Goal: Transaction & Acquisition: Purchase product/service

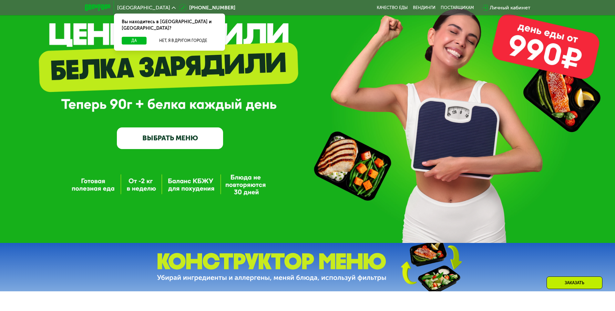
scroll to position [65, 0]
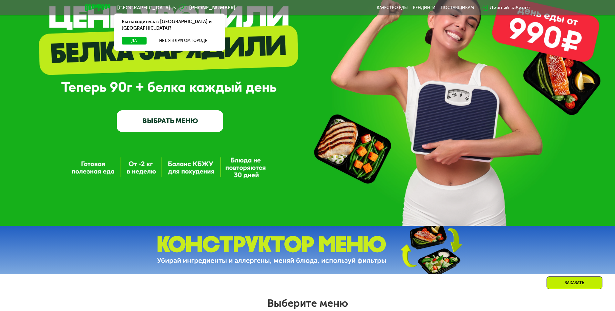
click at [189, 120] on link "ВЫБРАТЬ МЕНЮ" at bounding box center [170, 120] width 106 height 21
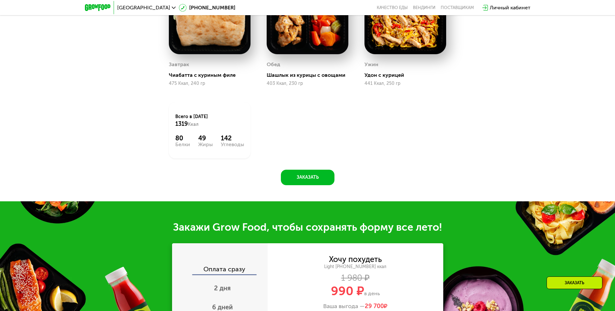
scroll to position [413, 0]
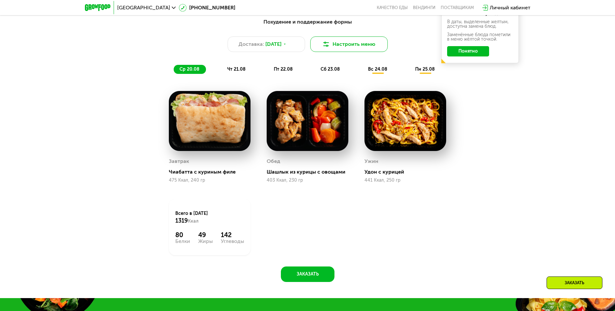
click at [340, 47] on button "Настроить меню" at bounding box center [348, 43] width 77 height 15
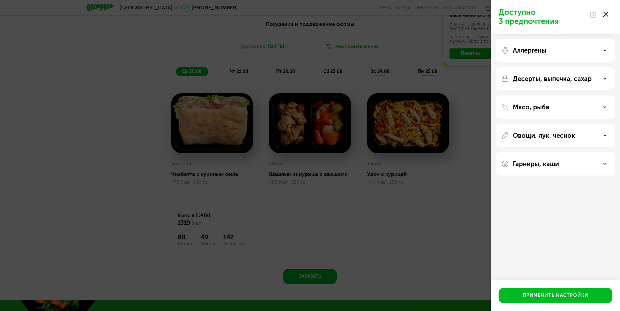
click at [578, 47] on div "Аллергены" at bounding box center [555, 50] width 108 height 8
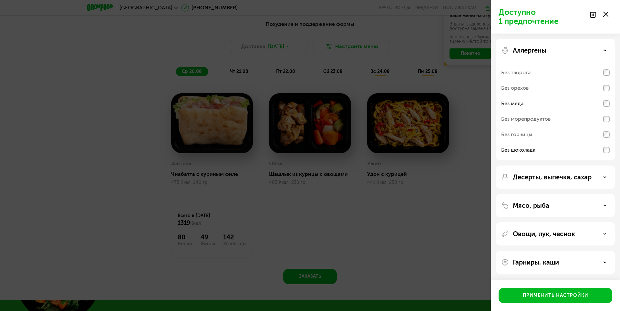
click at [600, 50] on div "Аллергены" at bounding box center [555, 50] width 108 height 8
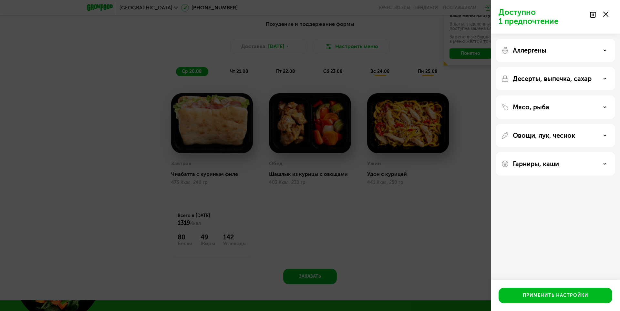
click at [584, 81] on p "Десерты, выпечка, сахар" at bounding box center [551, 79] width 79 height 8
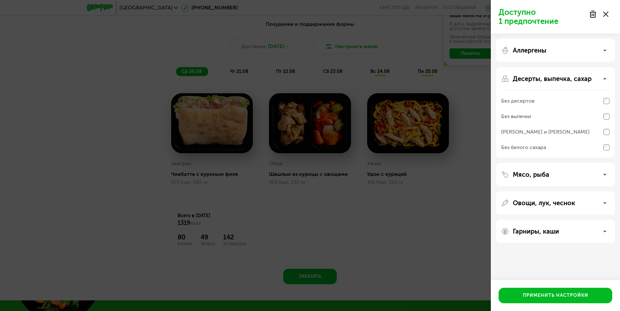
click at [594, 124] on div "Без выпечки" at bounding box center [555, 131] width 108 height 15
click at [583, 140] on div "[PERSON_NAME] и [PERSON_NAME]" at bounding box center [555, 147] width 108 height 15
click at [528, 147] on div "Без белого сахара" at bounding box center [523, 148] width 45 height 8
click at [588, 109] on div "Без десертов" at bounding box center [555, 116] width 108 height 15
click at [581, 119] on div "Без выпечки" at bounding box center [555, 116] width 108 height 15
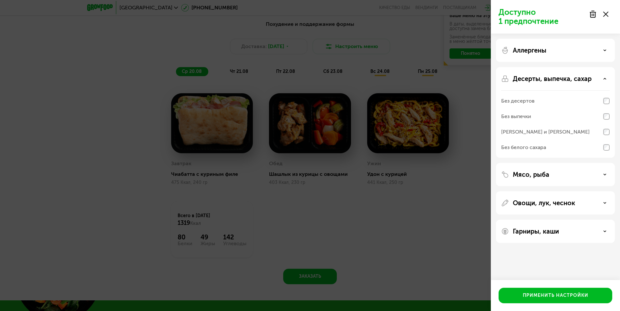
click at [538, 131] on div "[PERSON_NAME] и [PERSON_NAME]" at bounding box center [545, 132] width 88 height 8
click at [531, 146] on div "Без белого сахара" at bounding box center [523, 148] width 45 height 8
click at [537, 130] on div "[PERSON_NAME] и [PERSON_NAME]" at bounding box center [545, 132] width 88 height 8
click at [536, 124] on div "Без выпечки" at bounding box center [555, 131] width 108 height 15
click at [541, 109] on div "Без десертов" at bounding box center [555, 116] width 108 height 15
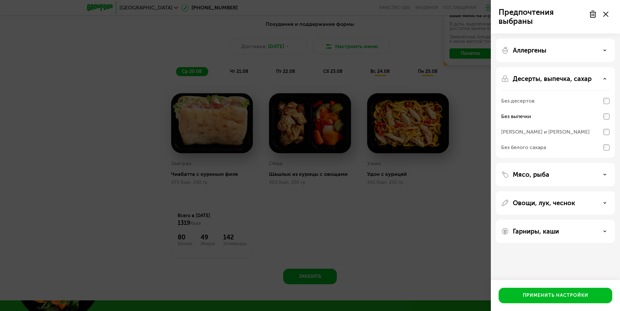
click at [541, 122] on div "Без выпечки" at bounding box center [555, 116] width 108 height 15
click at [541, 140] on div "[PERSON_NAME] и [PERSON_NAME]" at bounding box center [555, 147] width 108 height 15
click at [525, 117] on div "Без выпечки" at bounding box center [516, 117] width 30 height 8
click at [539, 297] on div "Применить настройки" at bounding box center [555, 295] width 66 height 6
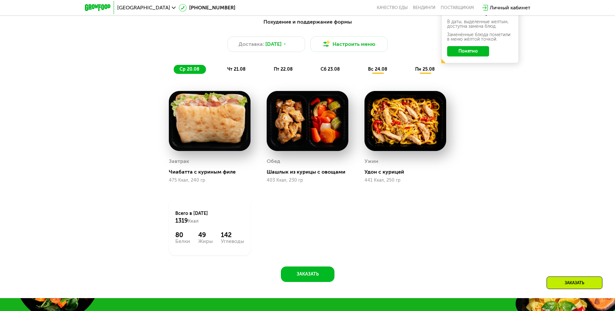
click at [471, 54] on button "Понятно" at bounding box center [468, 51] width 42 height 10
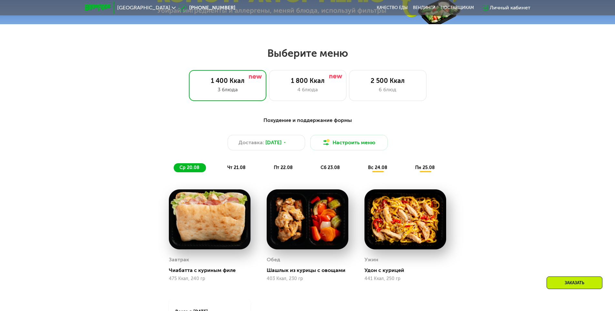
scroll to position [381, 0]
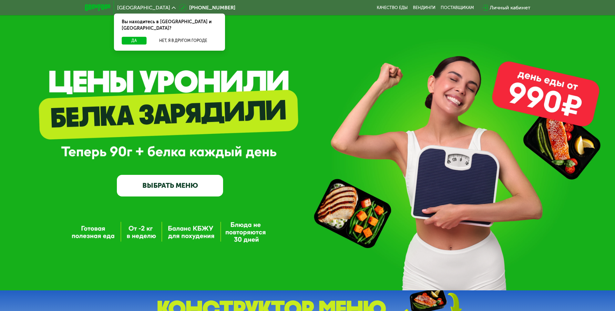
click at [152, 183] on link "ВЫБРАТЬ МЕНЮ" at bounding box center [170, 185] width 106 height 21
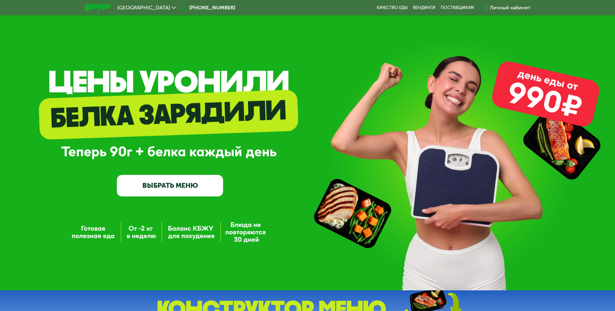
click at [186, 188] on link "ВЫБРАТЬ МЕНЮ" at bounding box center [170, 185] width 106 height 21
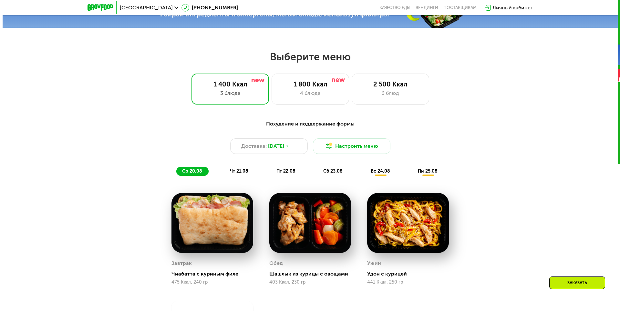
scroll to position [349, 0]
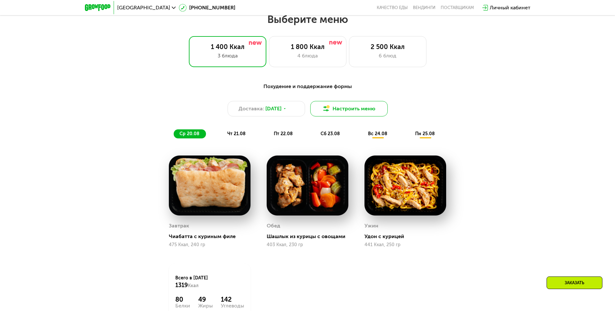
click at [340, 108] on button "Настроить меню" at bounding box center [348, 108] width 77 height 15
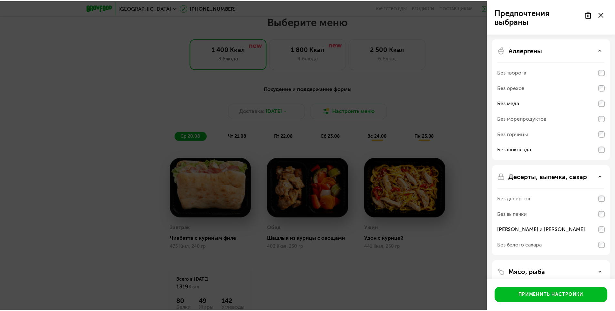
scroll to position [0, 0]
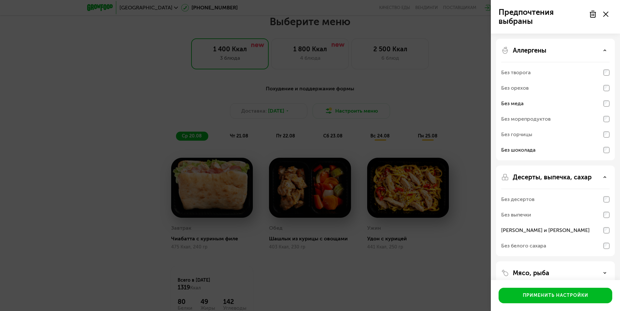
click at [591, 13] on use at bounding box center [592, 14] width 5 height 6
click at [609, 14] on div at bounding box center [598, 14] width 27 height 13
click at [605, 15] on icon at bounding box center [605, 14] width 5 height 5
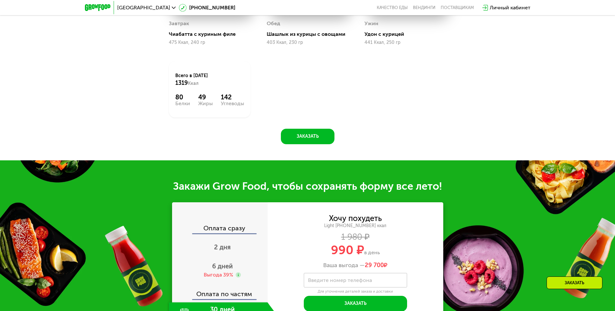
scroll to position [478, 0]
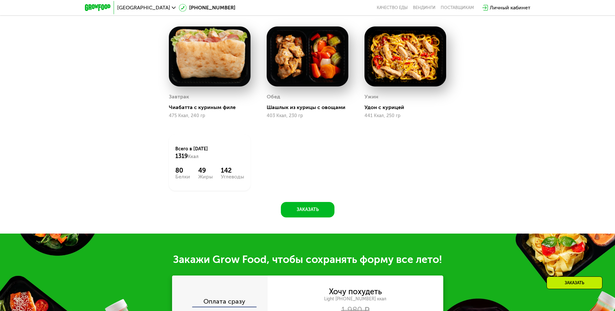
click at [127, 8] on span "[GEOGRAPHIC_DATA]" at bounding box center [143, 7] width 53 height 5
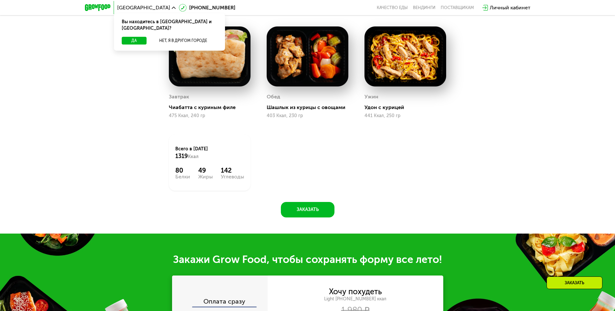
click at [177, 29] on div "Вы находитесь в [GEOGRAPHIC_DATA] и [GEOGRAPHIC_DATA]?" at bounding box center [169, 25] width 111 height 23
click at [180, 37] on button "Нет, я в другом городе" at bounding box center [183, 41] width 68 height 8
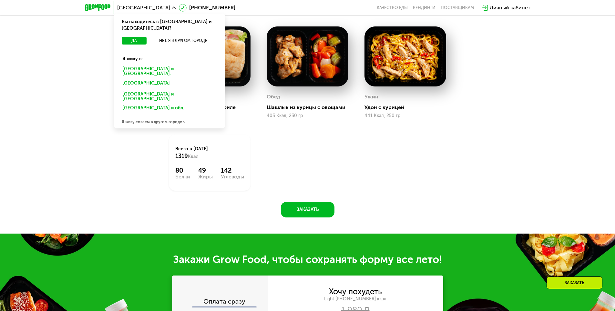
click at [162, 79] on div "[GEOGRAPHIC_DATA] и [GEOGRAPHIC_DATA]." at bounding box center [168, 84] width 101 height 10
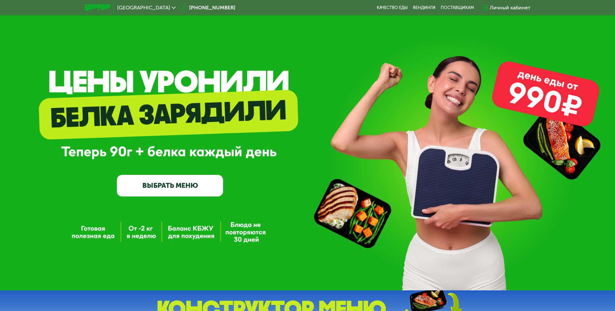
click at [185, 187] on link "ВЫБРАТЬ МЕНЮ" at bounding box center [170, 185] width 106 height 21
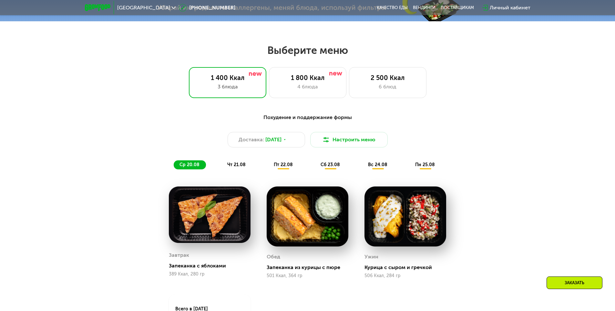
scroll to position [349, 0]
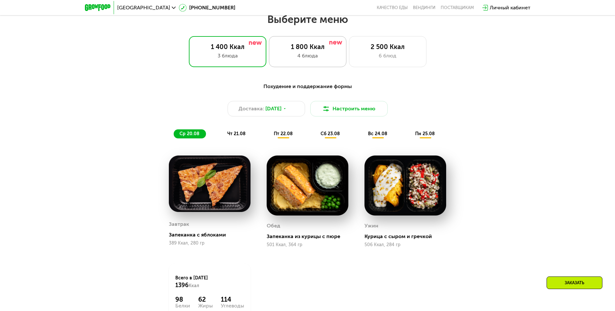
click at [315, 51] on div "1 800 Ккал" at bounding box center [308, 47] width 64 height 8
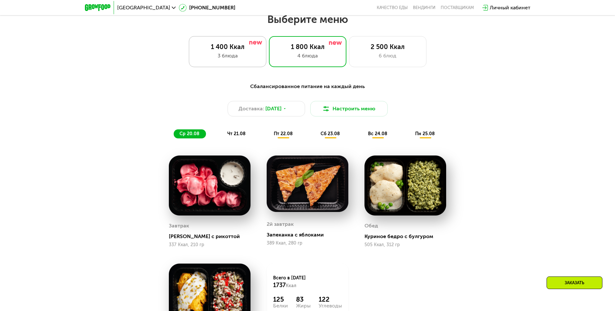
click at [240, 55] on div "3 блюда" at bounding box center [228, 56] width 64 height 8
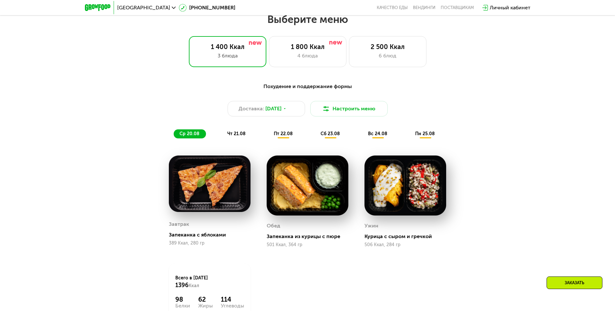
click at [242, 136] on span "чт 21.08" at bounding box center [236, 133] width 18 height 5
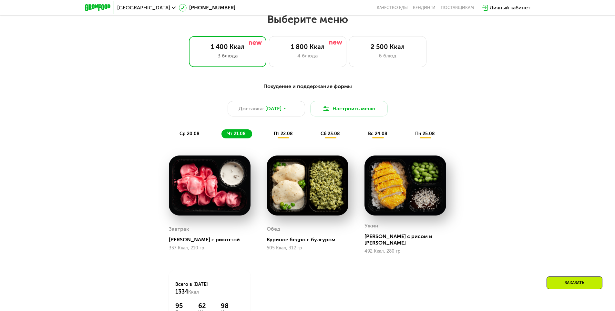
click at [315, 135] on div "пт 22.08" at bounding box center [331, 133] width 32 height 9
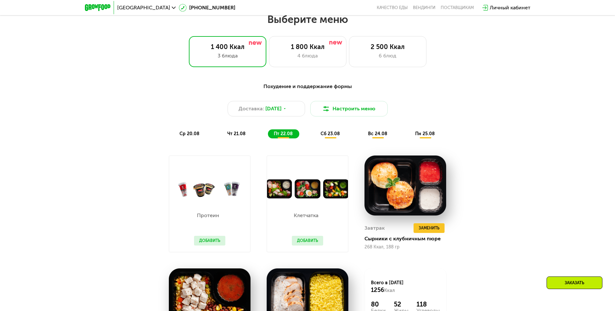
click at [315, 241] on button "Добавить" at bounding box center [307, 241] width 31 height 10
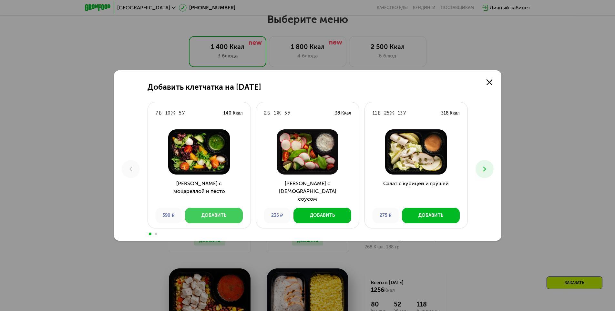
click at [208, 212] on div "Добавить" at bounding box center [213, 215] width 25 height 6
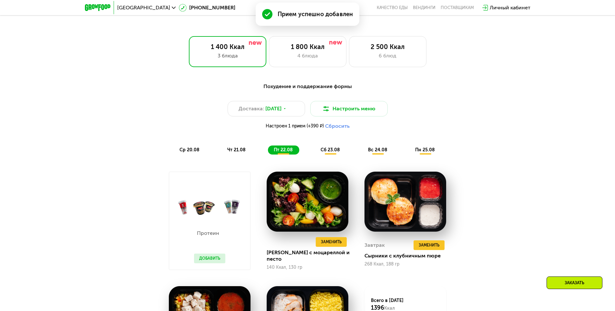
click at [268, 149] on div "чт 21.08" at bounding box center [283, 150] width 31 height 9
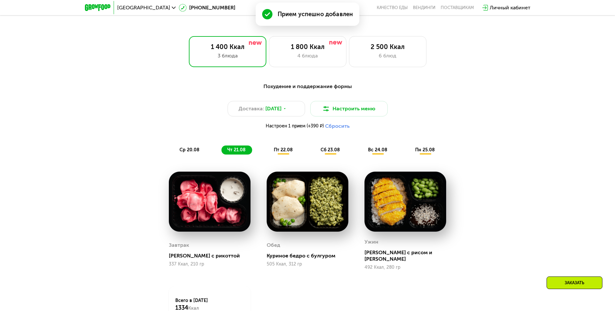
click at [286, 150] on span "пт 22.08" at bounding box center [283, 149] width 19 height 5
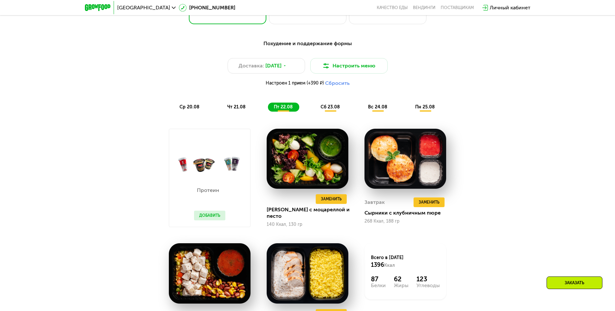
scroll to position [413, 0]
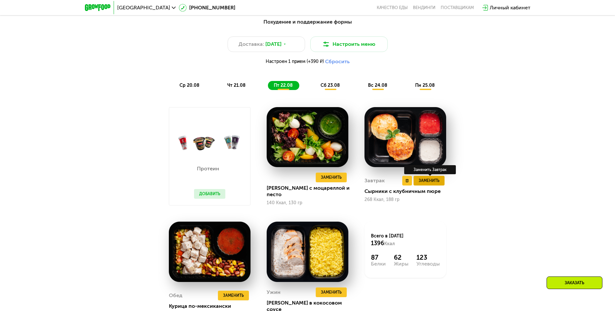
click at [437, 182] on span "Заменить" at bounding box center [429, 180] width 21 height 6
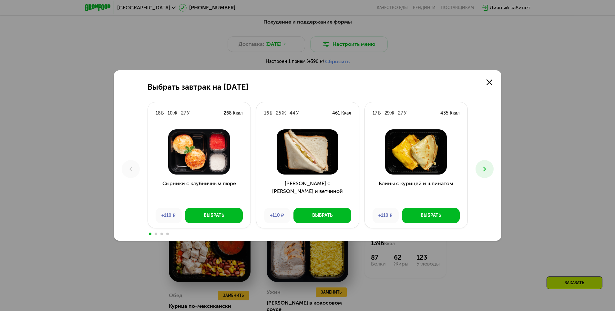
click at [487, 166] on icon at bounding box center [485, 169] width 8 height 8
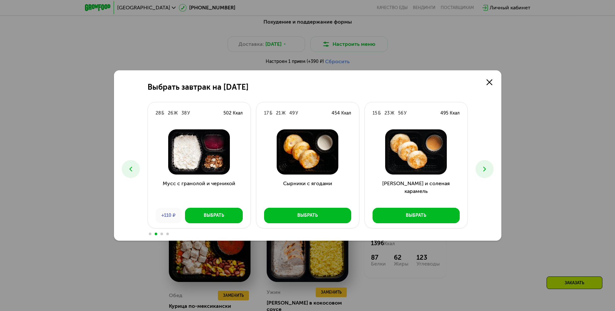
click at [487, 166] on icon at bounding box center [485, 169] width 8 height 8
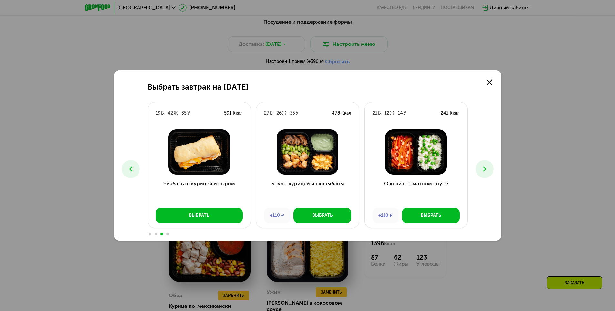
click at [487, 166] on icon at bounding box center [485, 169] width 8 height 8
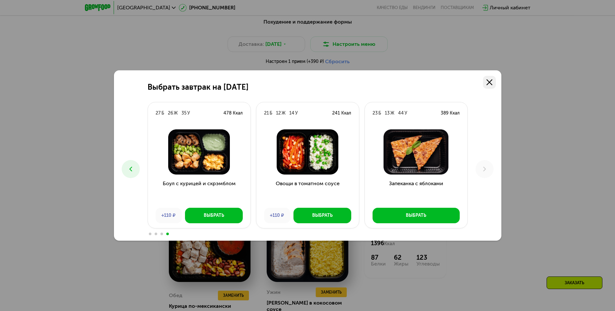
click at [488, 80] on icon at bounding box center [489, 82] width 6 height 6
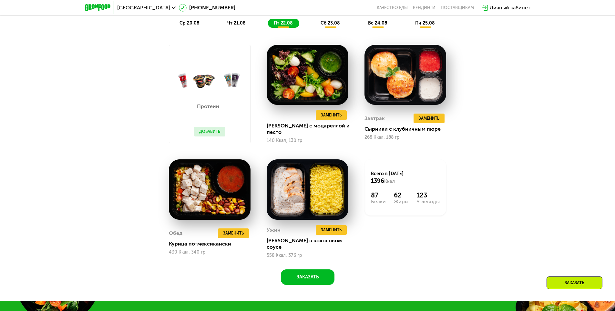
scroll to position [478, 0]
